Goal: Entertainment & Leisure: Browse casually

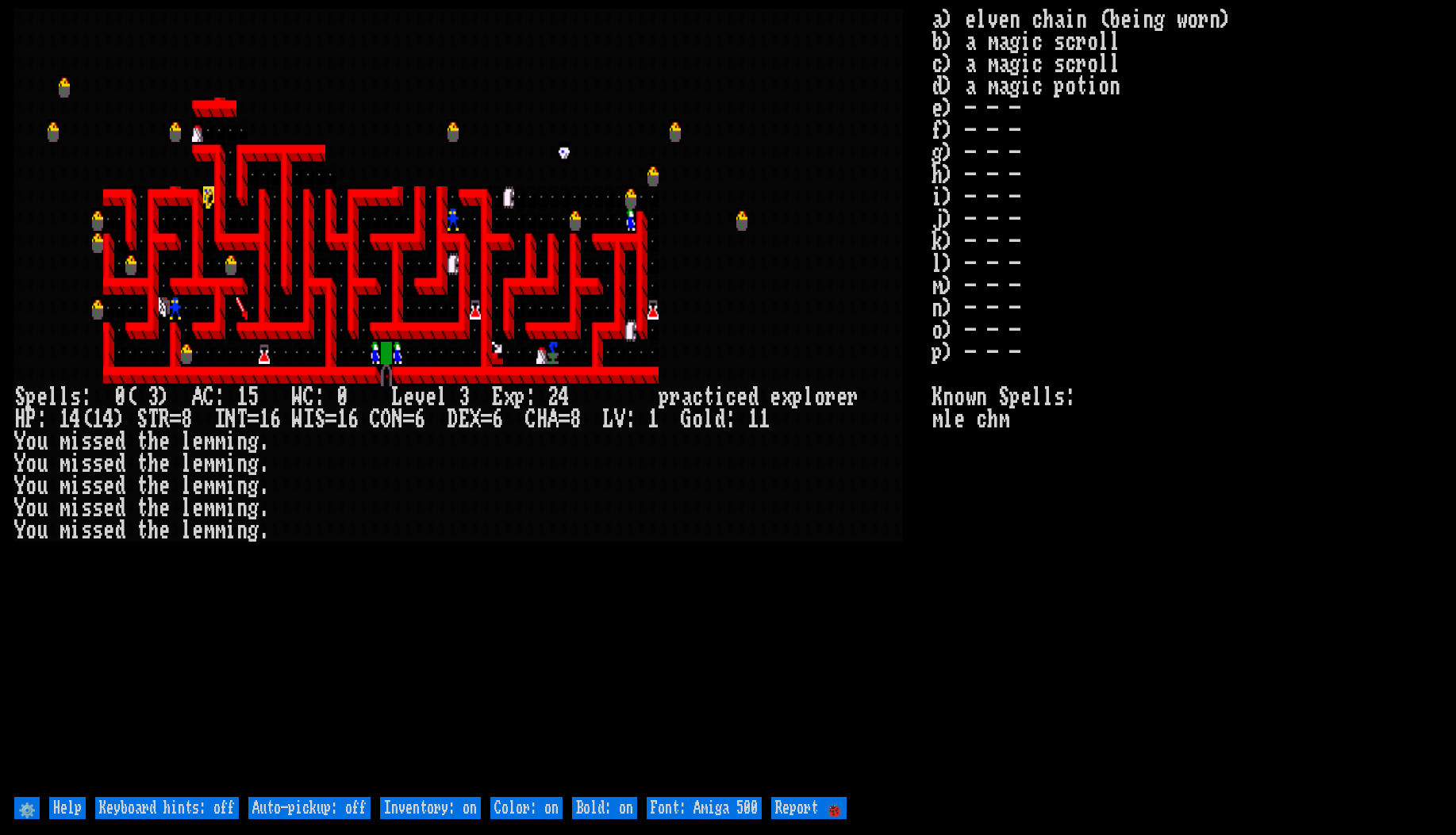
click at [755, 689] on larn at bounding box center [473, 401] width 917 height 786
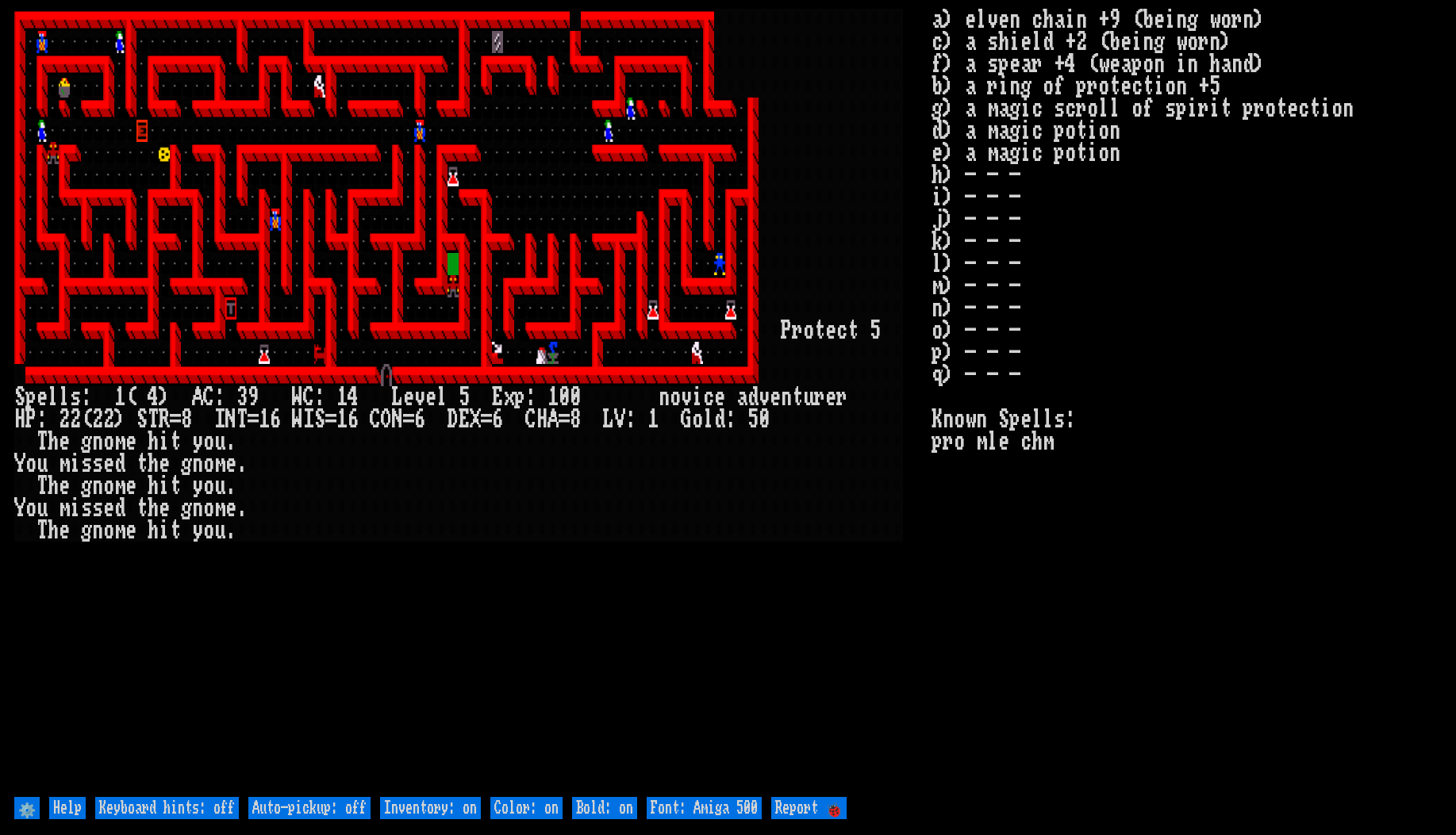
click at [498, 587] on larn at bounding box center [473, 401] width 917 height 786
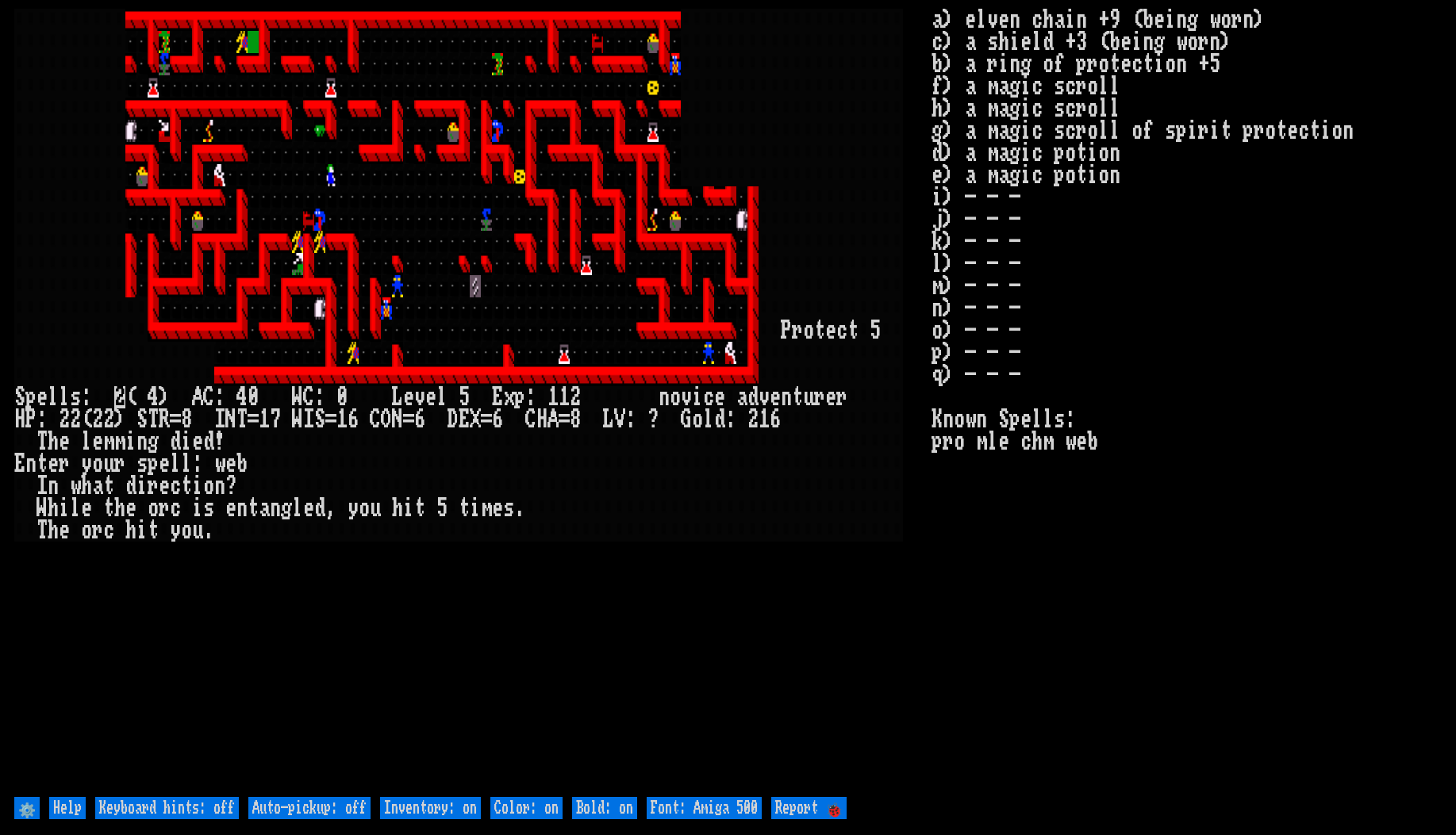
click at [1233, 692] on stats "a) elven chain +9 (being worn) c) a shield +3 (being worn) b) a ring of protect…" at bounding box center [1186, 401] width 510 height 786
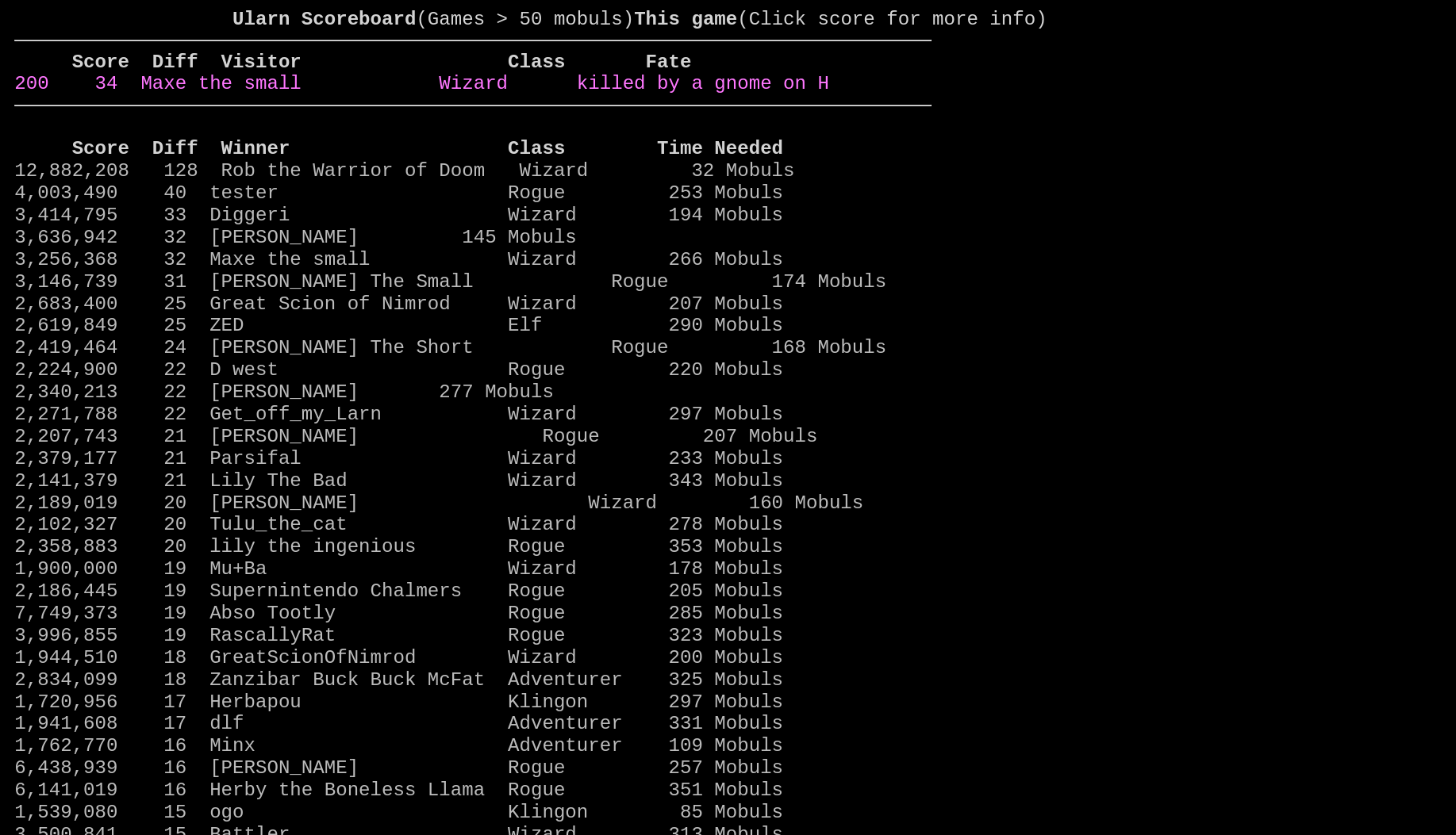
click at [675, 95] on link "200 34 Maxe the small Wizard killed by a gnome on H" at bounding box center [422, 84] width 815 height 21
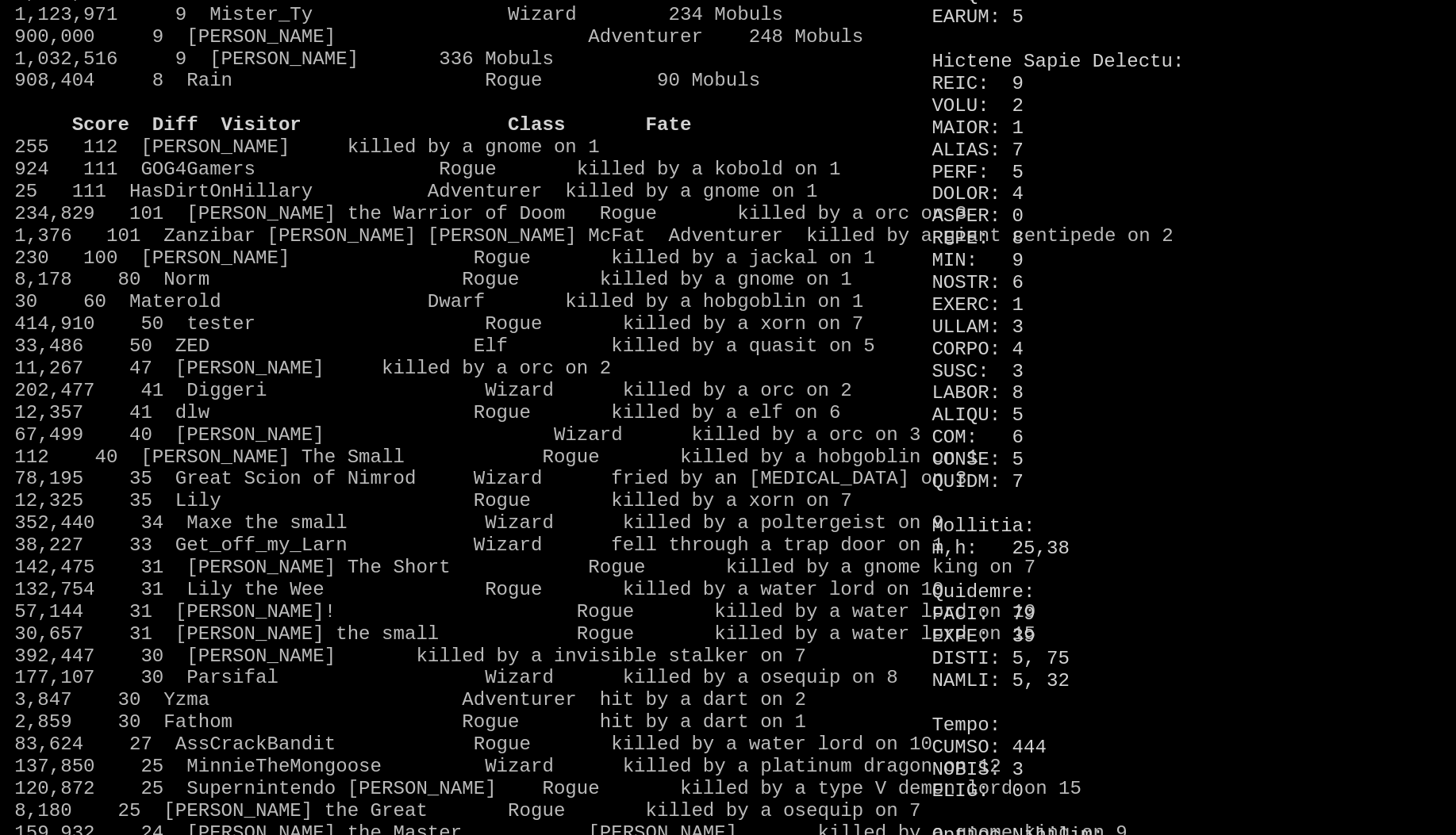
scroll to position [1660, 0]
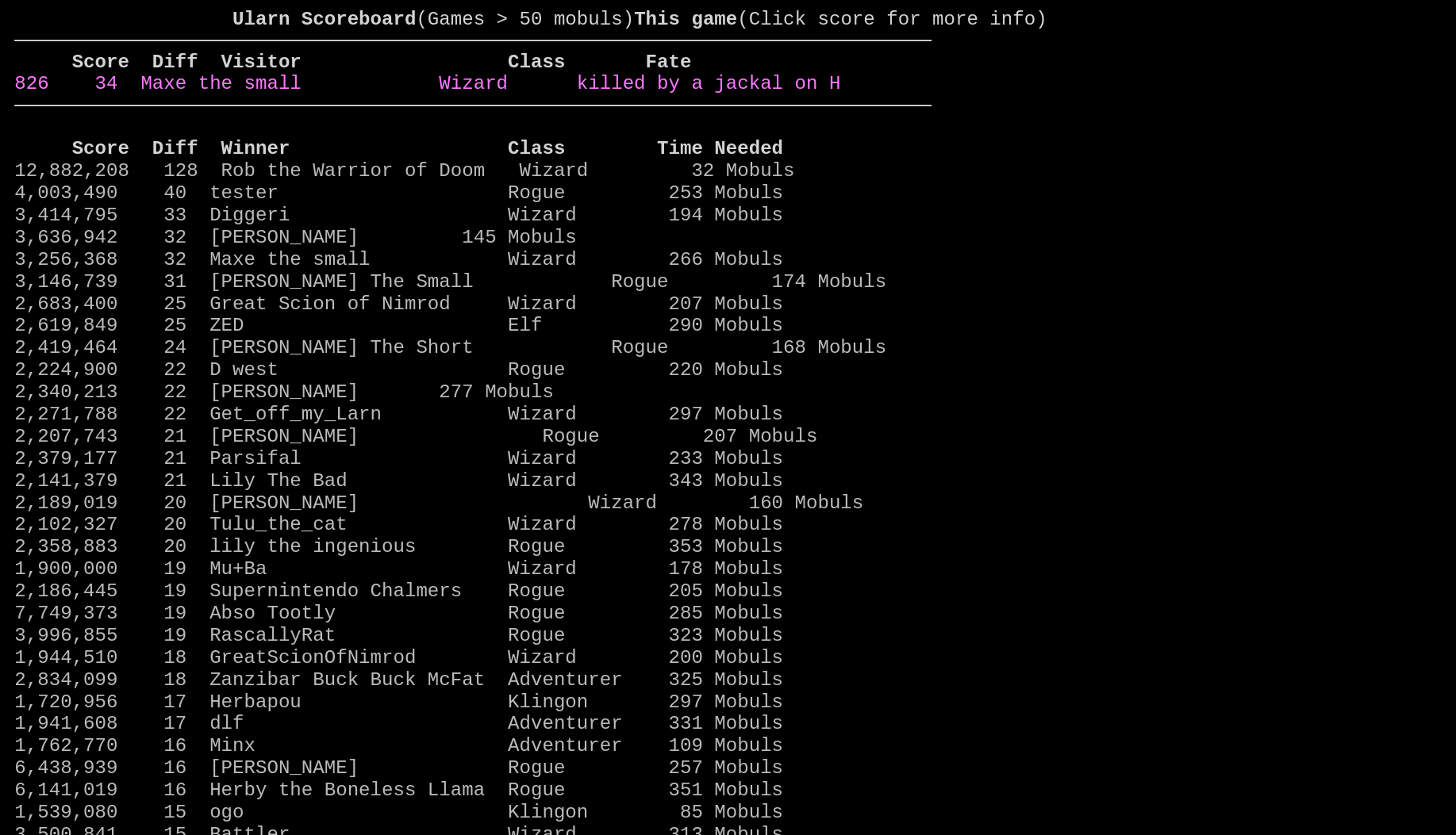
click at [725, 95] on link "826 34 Maxe the small Wizard killed by a jackal on H" at bounding box center [427, 84] width 826 height 21
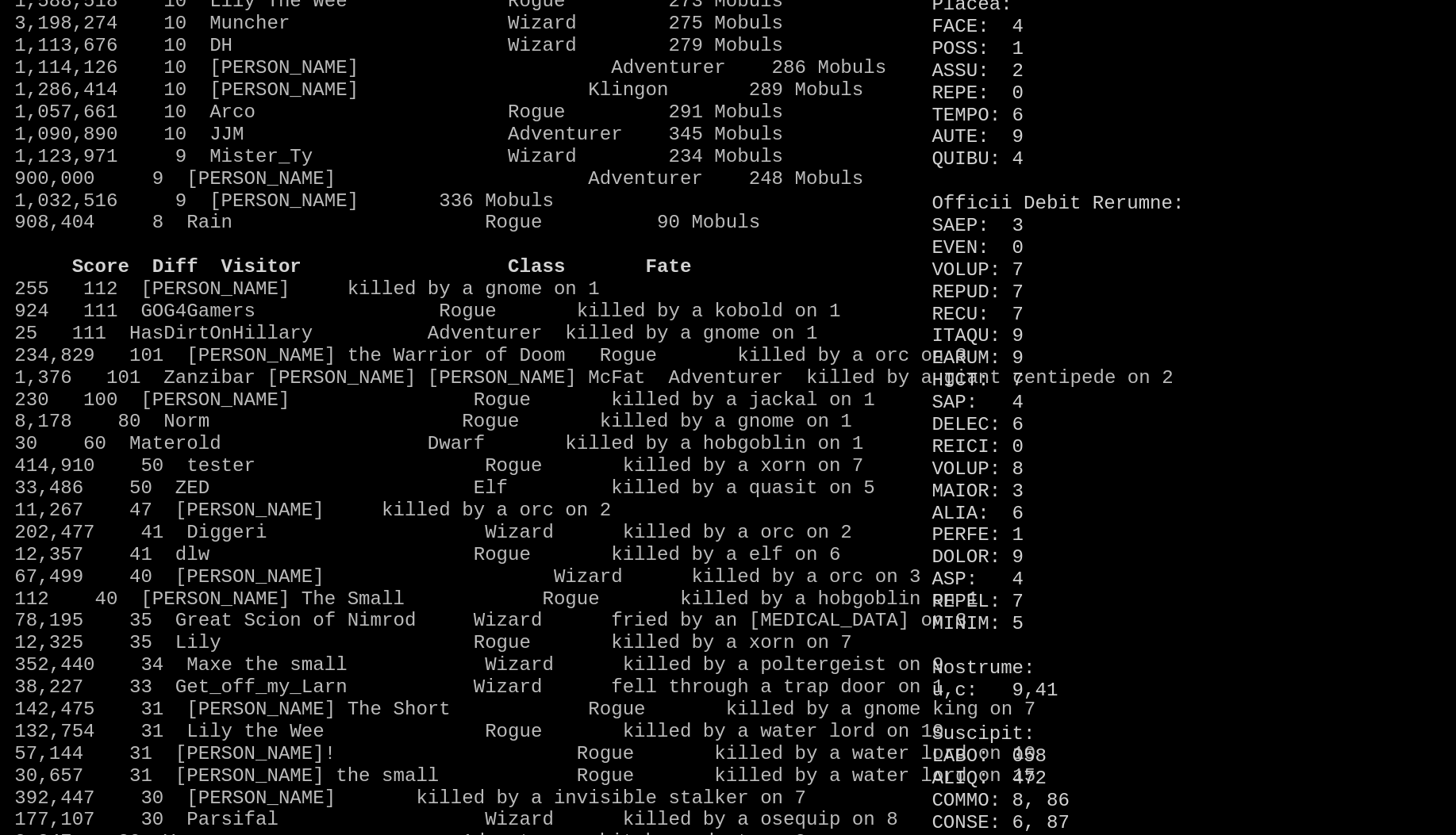
scroll to position [1520, 0]
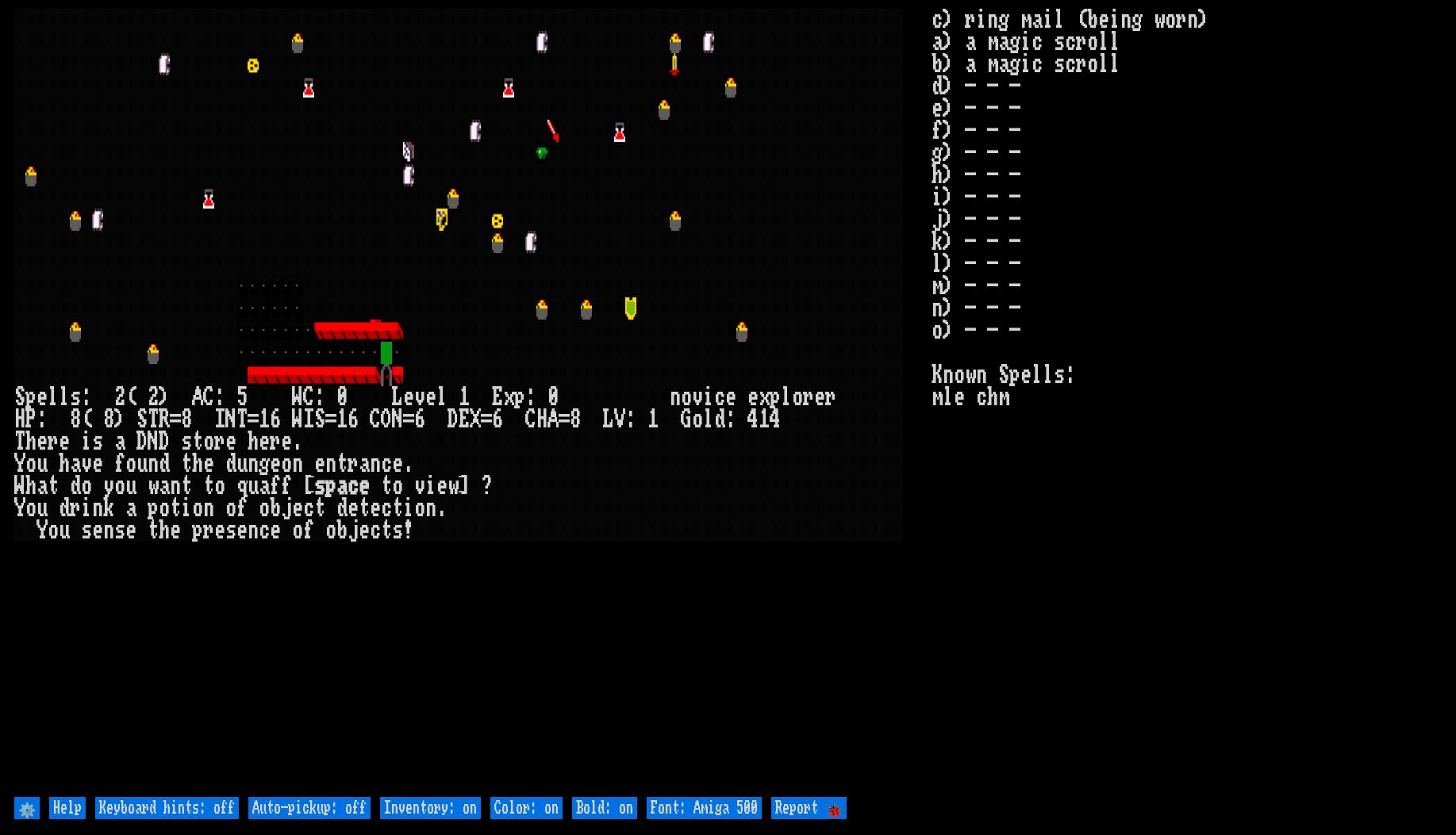
click at [521, 568] on larn at bounding box center [473, 401] width 917 height 786
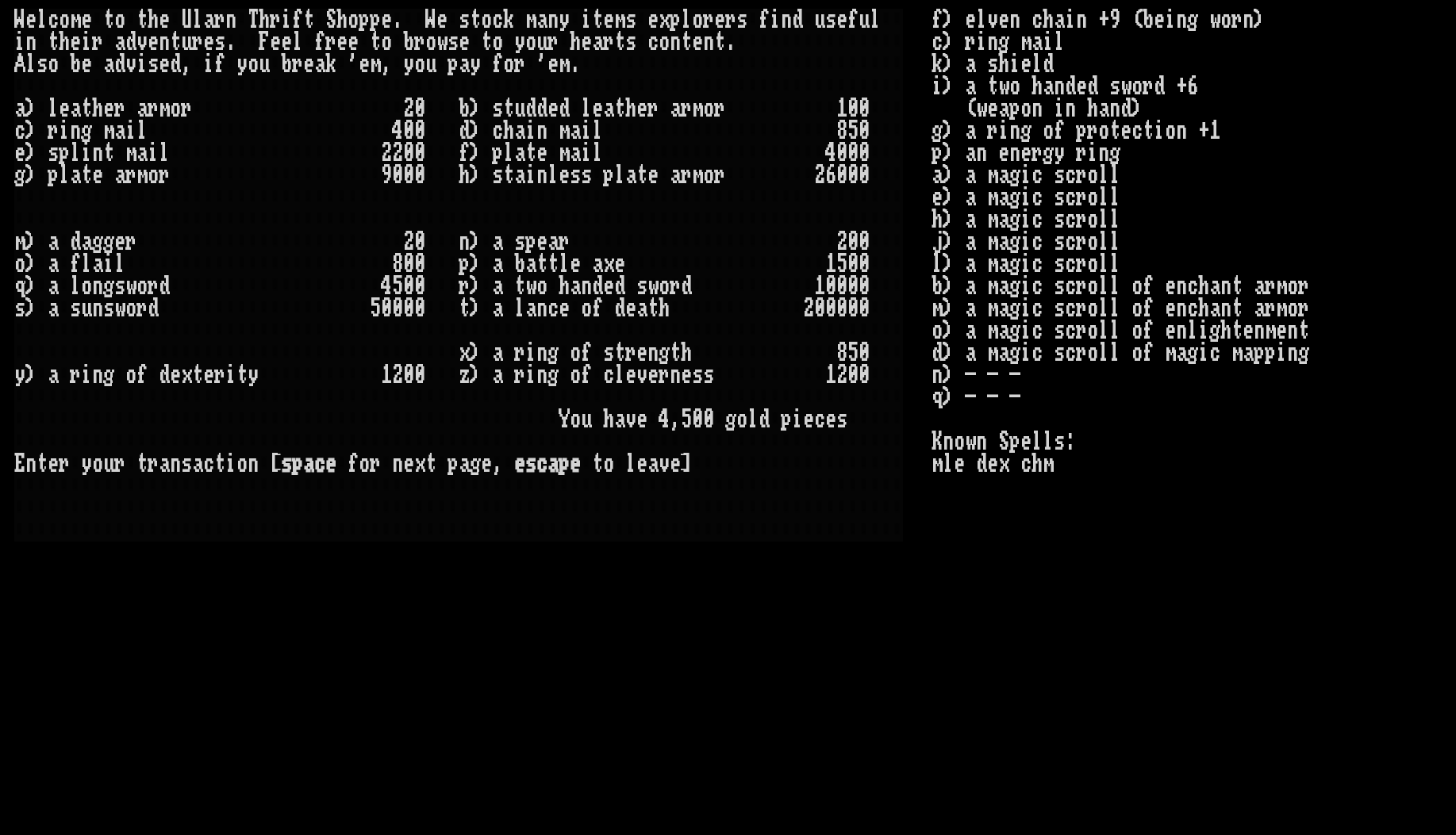
click at [1085, 576] on stats "f) elven chain +9 (being worn) c) ring mail k) a shield i) a two handed sword +…" at bounding box center [1186, 401] width 510 height 786
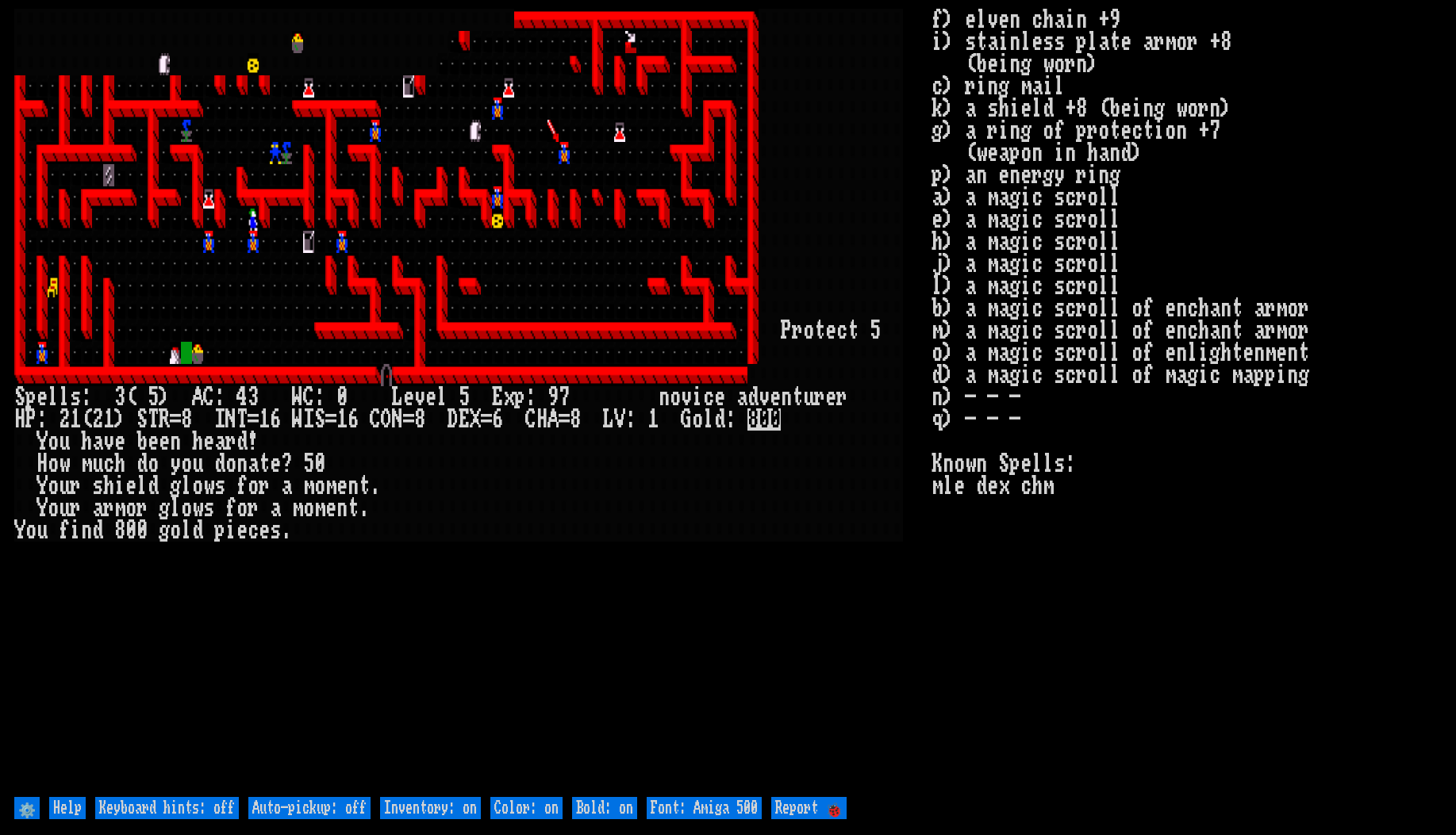
click at [1022, 593] on stats "f) elven chain +9 i) stainless plate armor +8 (being worn) c) ring mail k) a sh…" at bounding box center [1186, 401] width 510 height 786
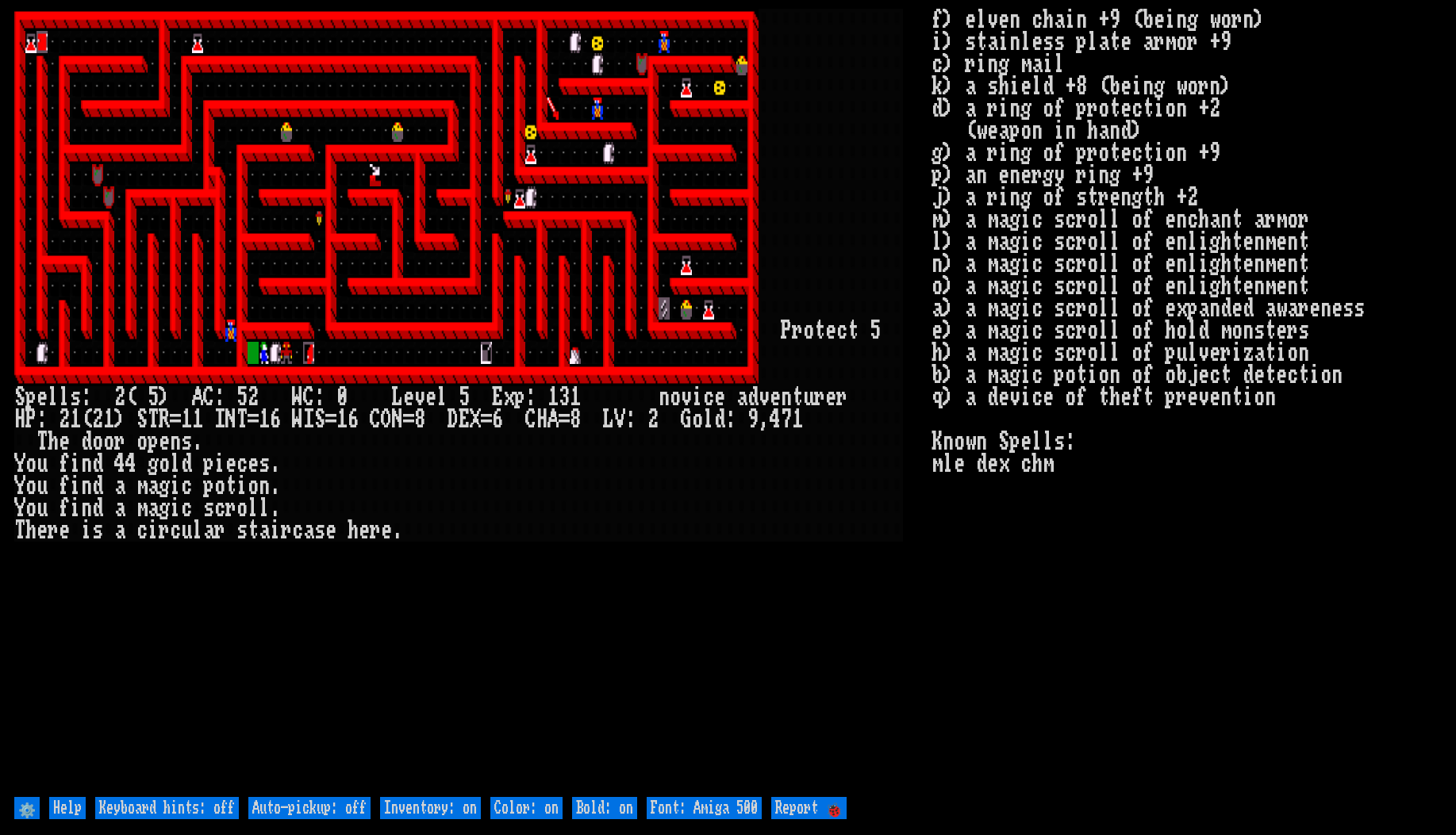
click at [608, 627] on larn at bounding box center [473, 401] width 917 height 786
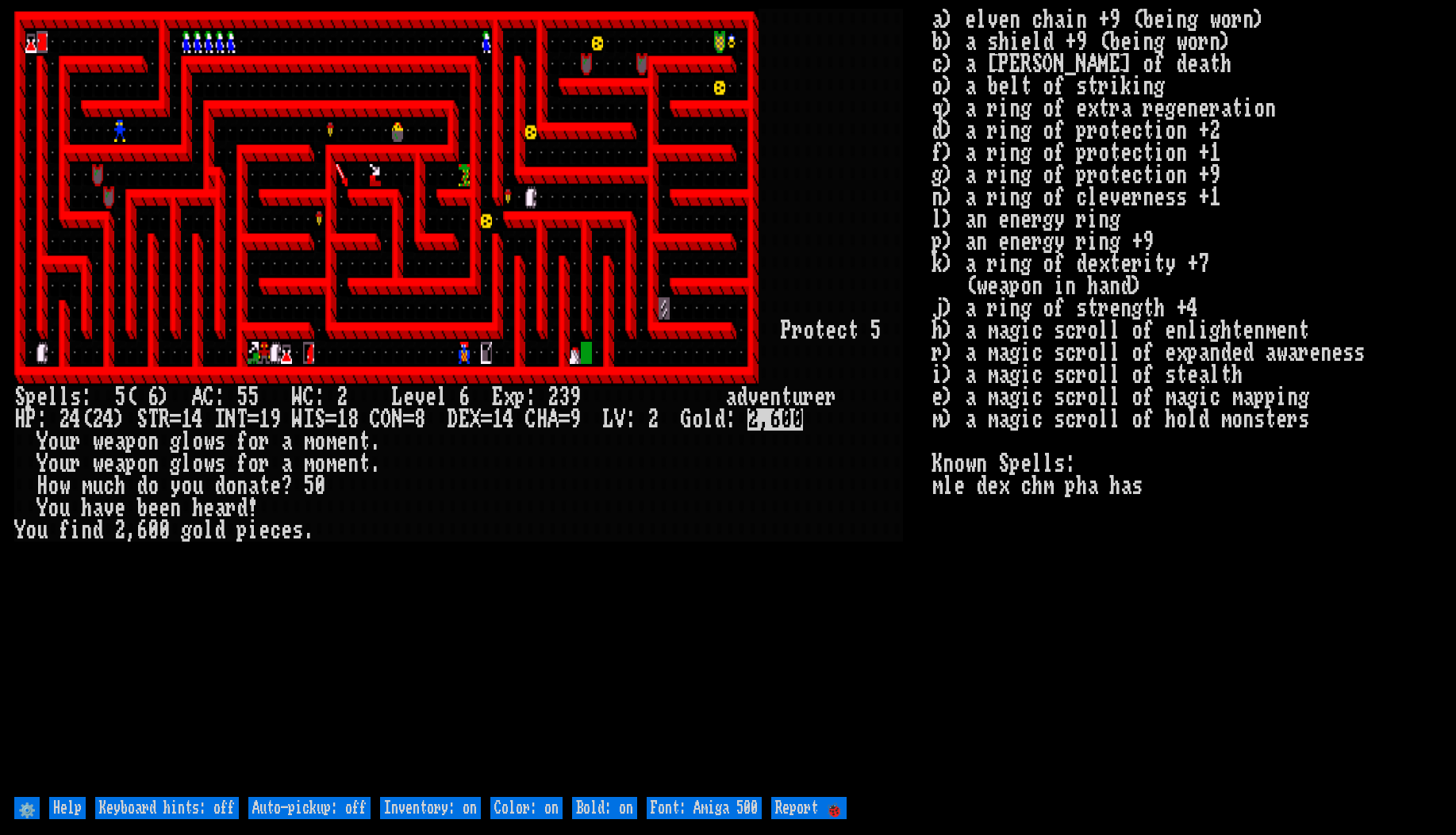
scroll to position [0, 1]
click at [741, 778] on larn at bounding box center [473, 401] width 917 height 786
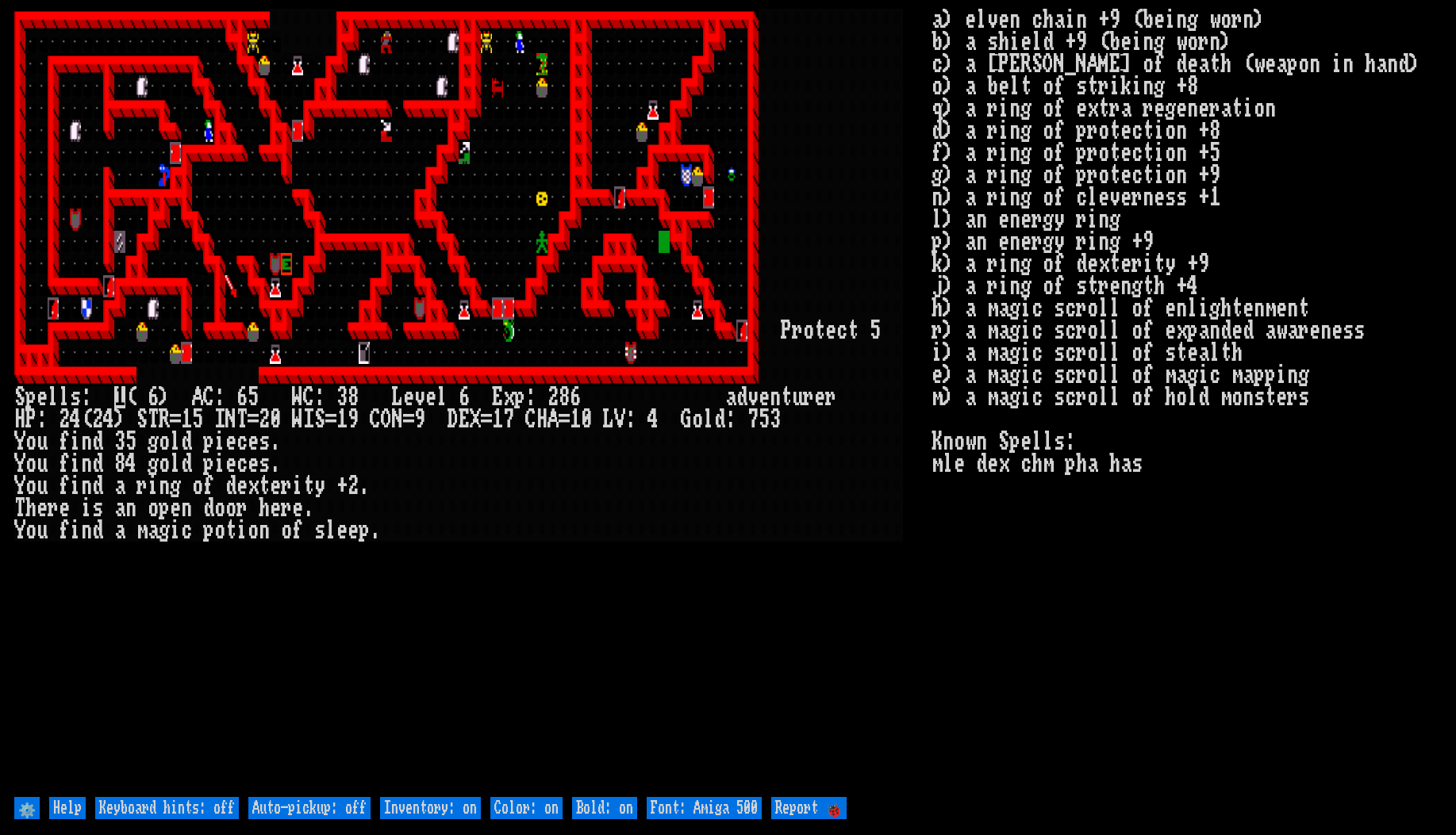
click at [1118, 650] on stats "a) elven chain +9 (being worn) b) a shield +9 (being worn) c) a lance of death …" at bounding box center [1186, 401] width 510 height 786
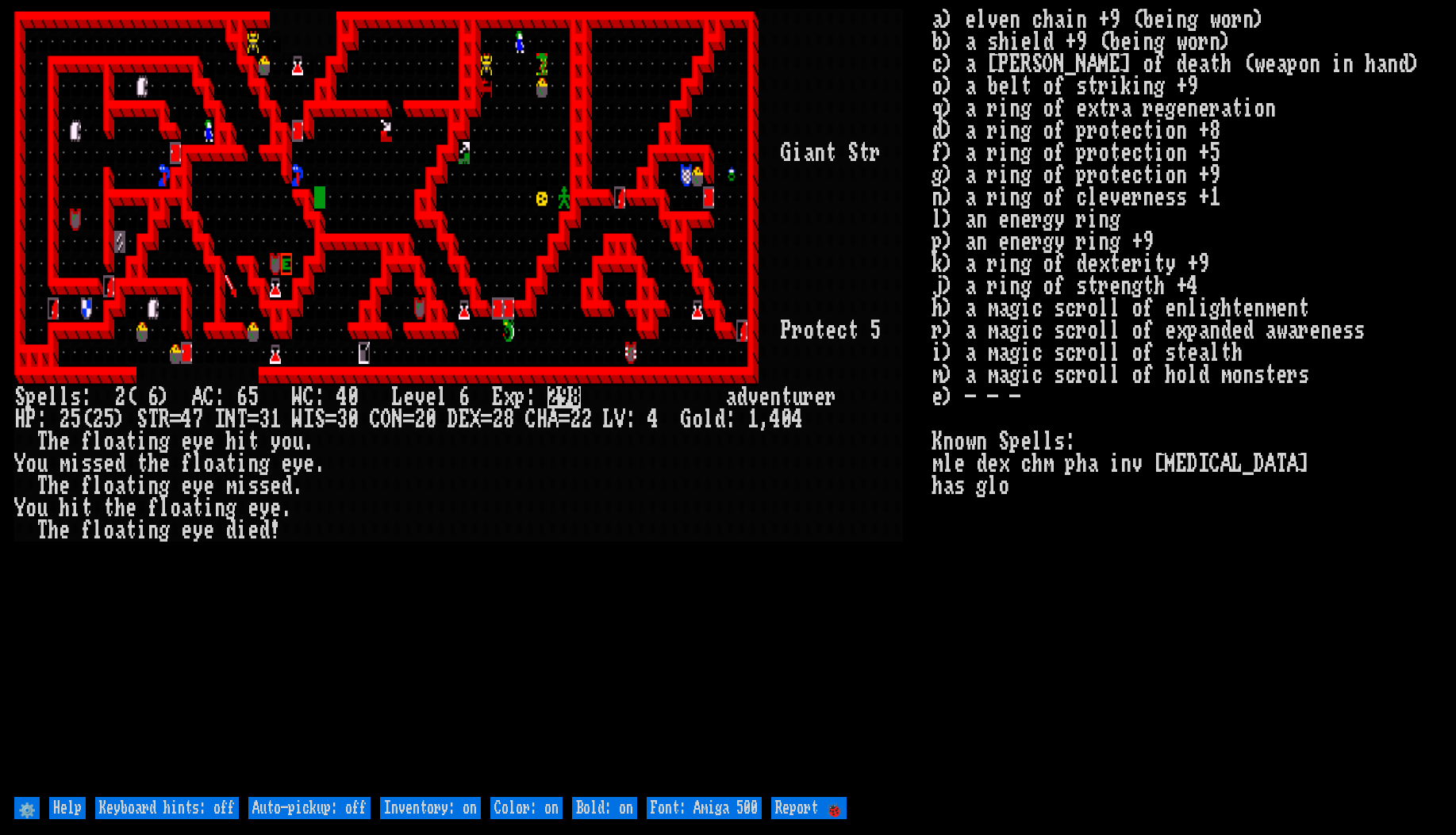
click at [476, 644] on larn at bounding box center [473, 401] width 917 height 786
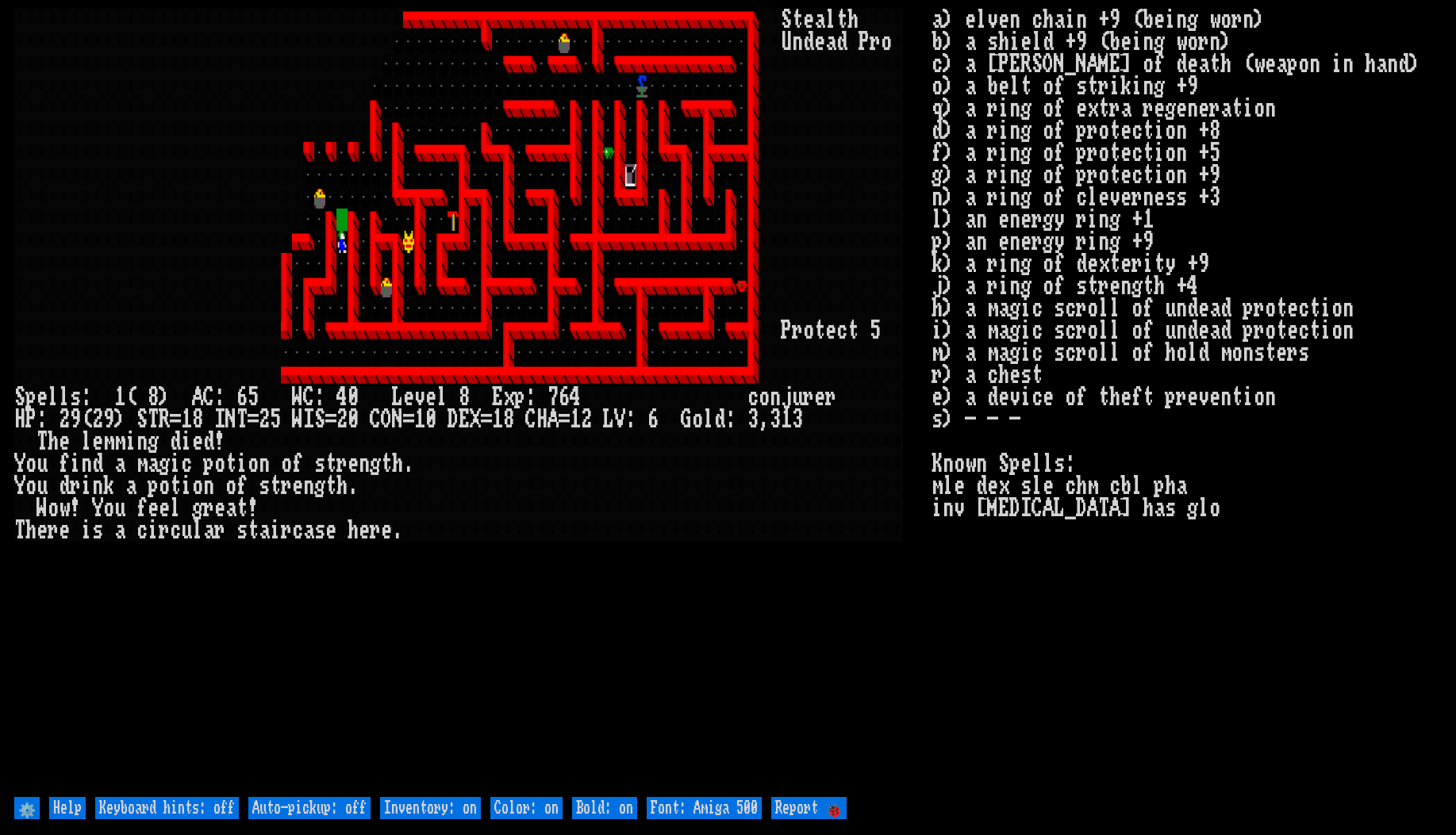
click at [715, 595] on larn "S t e a l t h U n d e a d P r o" at bounding box center [473, 401] width 917 height 786
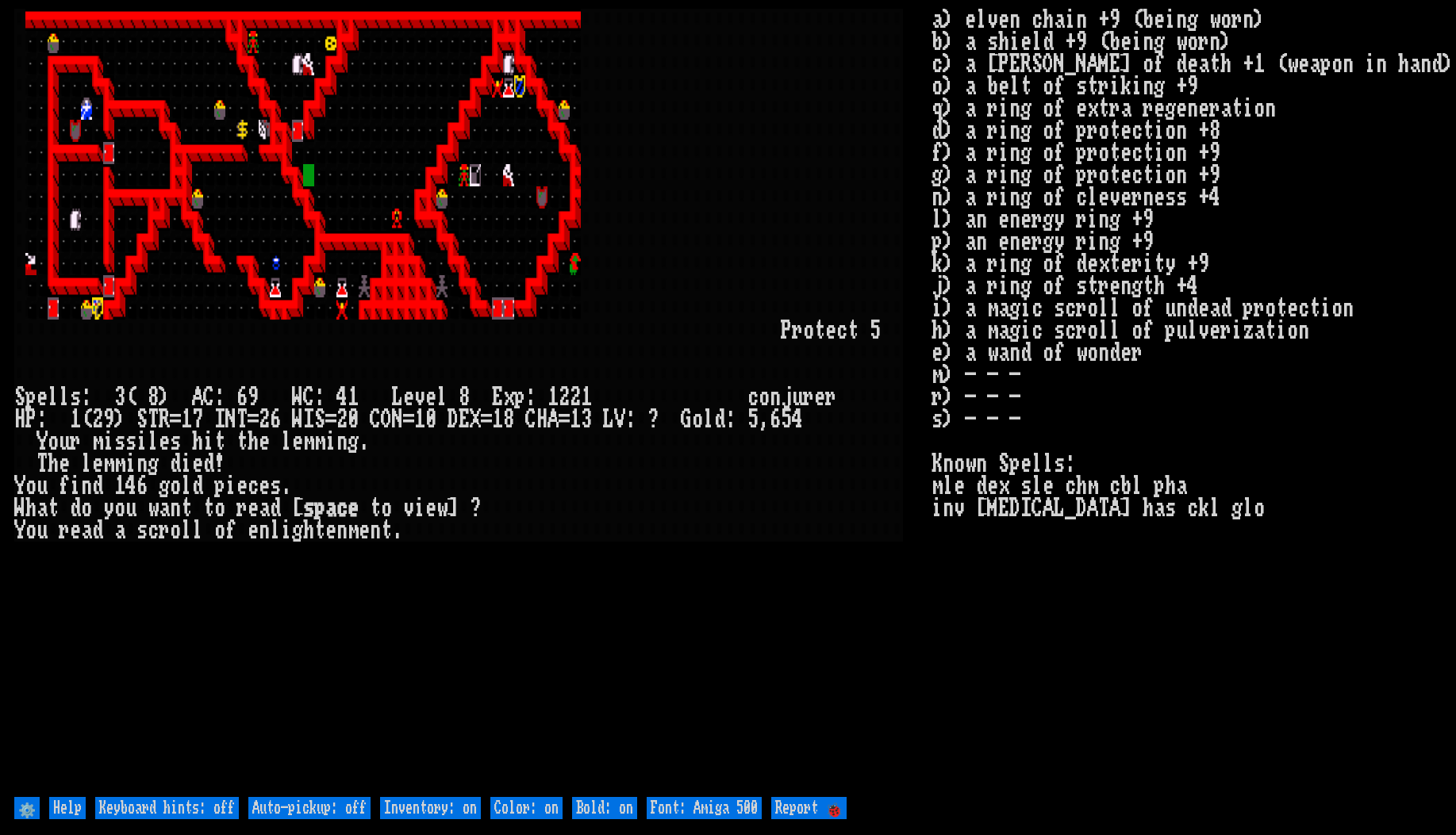
click at [684, 682] on larn at bounding box center [473, 401] width 917 height 786
